Goal: Find specific fact

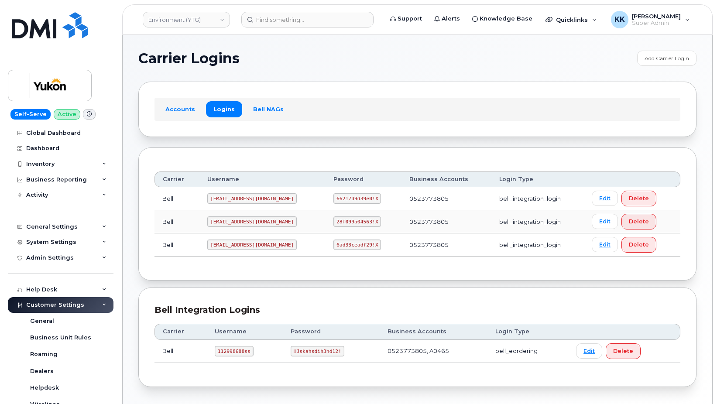
scroll to position [238, 0]
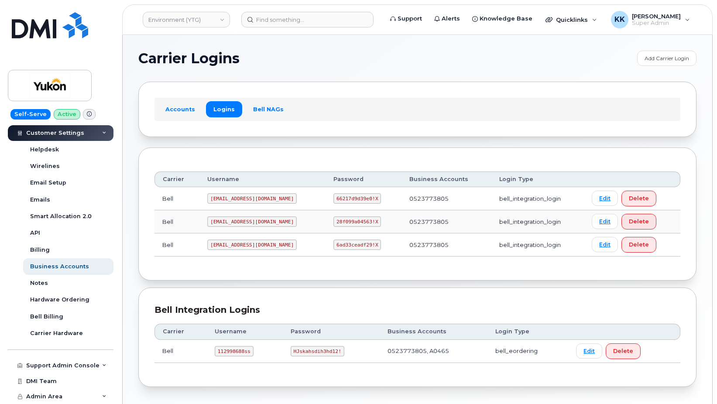
click at [611, 113] on div "Accounts Logins Bell NAGs" at bounding box center [417, 109] width 526 height 23
click at [326, 199] on td "66217d9d39e0!X" at bounding box center [364, 198] width 76 height 23
click at [237, 198] on code "[EMAIL_ADDRESS][DOMAIN_NAME]" at bounding box center [251, 198] width 89 height 10
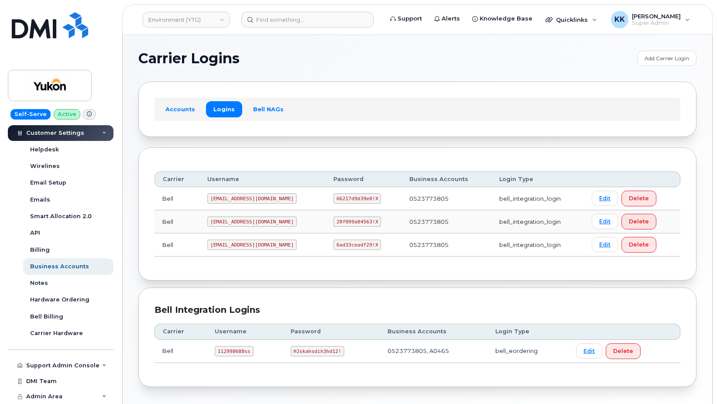
click at [342, 198] on code "66217d9d39e0!X" at bounding box center [357, 198] width 48 height 10
click at [341, 197] on code "66217d9d39e0!X" at bounding box center [357, 198] width 48 height 10
click at [232, 243] on code "[EMAIL_ADDRESS][DOMAIN_NAME]" at bounding box center [251, 245] width 89 height 10
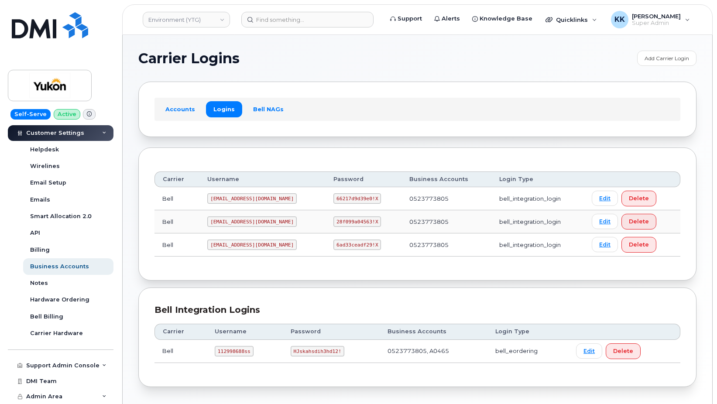
click at [232, 243] on code "[EMAIL_ADDRESS][DOMAIN_NAME]" at bounding box center [251, 245] width 89 height 10
click at [333, 244] on code "6ad33ceadf29!X" at bounding box center [357, 245] width 48 height 10
